Goal: Task Accomplishment & Management: Use online tool/utility

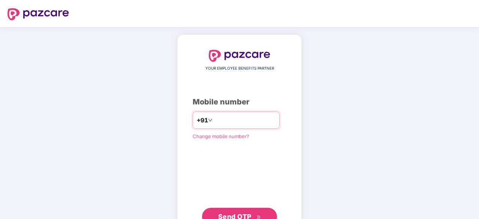
click at [219, 119] on input "number" at bounding box center [244, 120] width 61 height 12
click at [216, 124] on input "number" at bounding box center [244, 120] width 61 height 12
type input "**********"
click at [236, 206] on button "Send OTP" at bounding box center [239, 216] width 75 height 18
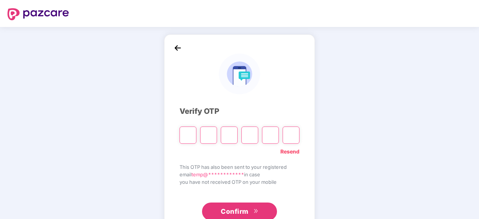
click at [185, 138] on input "Please enter verification code. Digit 1" at bounding box center [187, 135] width 17 height 17
type input "*"
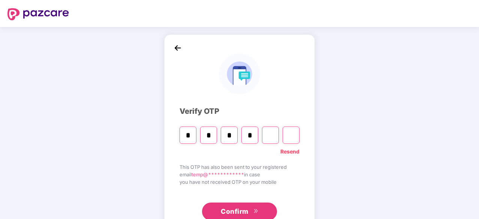
type input "*"
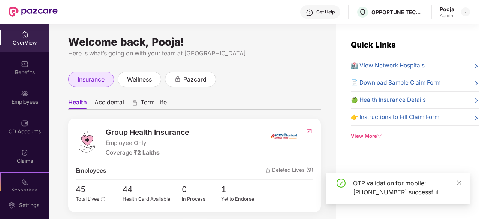
click at [91, 76] on span "insurance" at bounding box center [91, 79] width 27 height 9
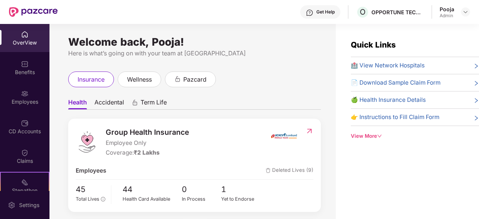
click at [104, 103] on span "Accidental" at bounding box center [109, 104] width 30 height 11
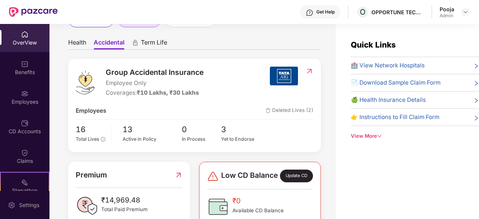
scroll to position [75, 0]
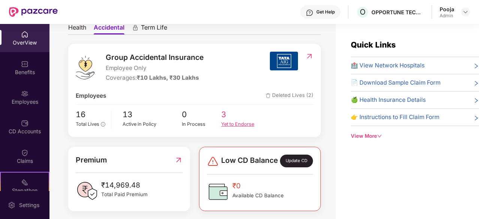
click at [227, 122] on div "Yet to Endorse" at bounding box center [241, 124] width 40 height 7
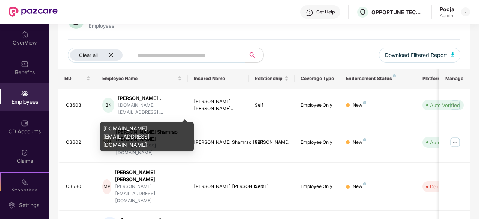
scroll to position [116, 0]
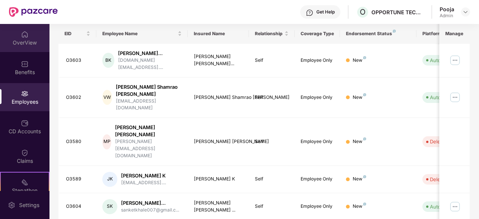
click at [27, 43] on div "OverView" at bounding box center [24, 42] width 49 height 7
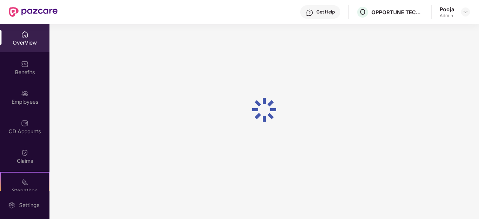
scroll to position [24, 0]
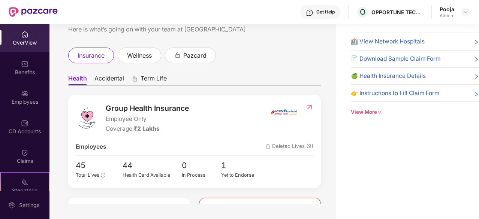
click at [106, 81] on span "Accidental" at bounding box center [109, 80] width 30 height 11
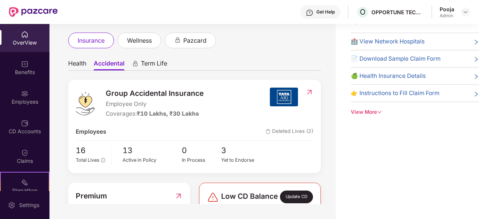
scroll to position [75, 0]
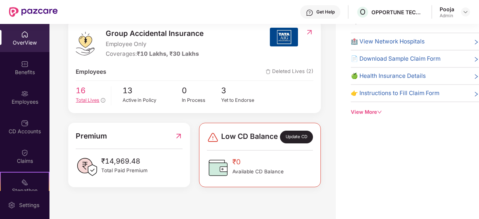
click at [87, 99] on span "Total Lives" at bounding box center [88, 100] width 24 height 6
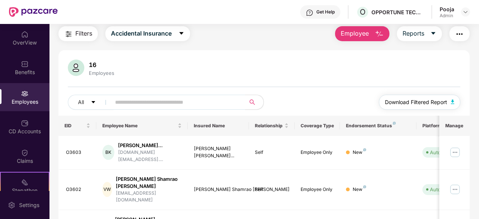
click at [397, 100] on span "Download Filtered Report" at bounding box center [416, 102] width 62 height 8
